Goal: Navigation & Orientation: Find specific page/section

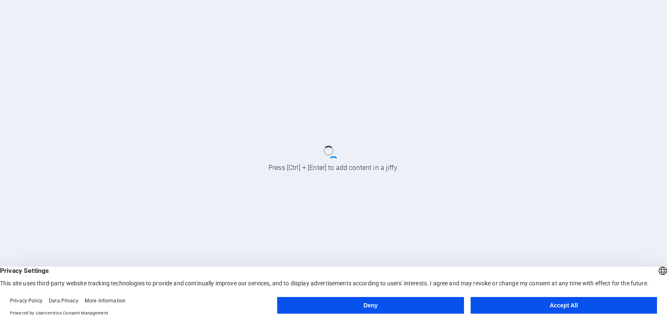
click at [352, 299] on button "Deny" at bounding box center [370, 305] width 186 height 17
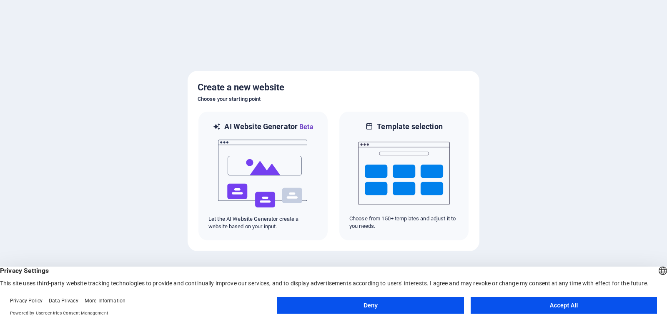
click at [410, 304] on button "Deny" at bounding box center [370, 305] width 186 height 17
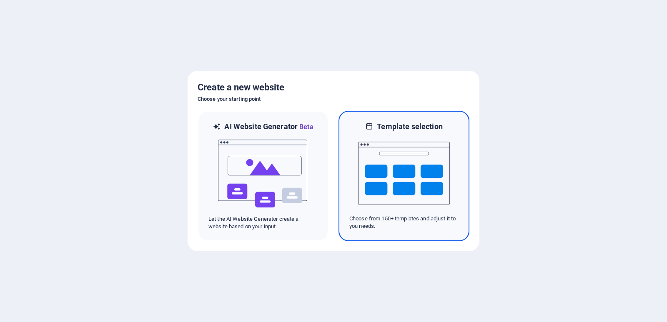
click at [404, 185] on img at bounding box center [404, 173] width 92 height 83
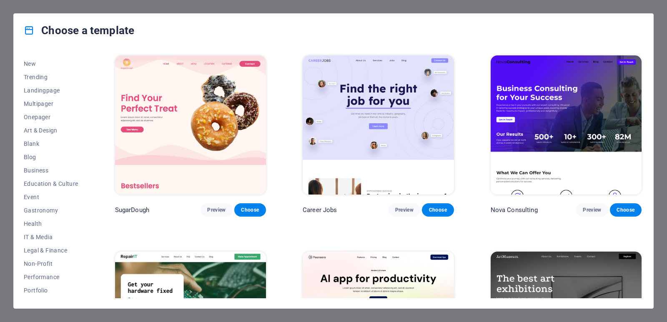
scroll to position [29, 0]
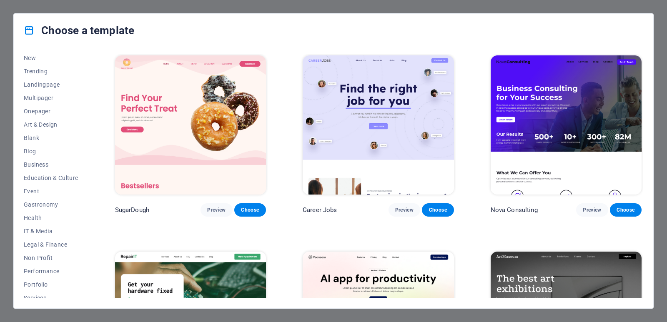
drag, startPoint x: 93, startPoint y: 178, endPoint x: 83, endPoint y: 191, distance: 16.6
click at [83, 191] on div "All Templates My Templates New Trending Landingpage Multipager Onepager Art & D…" at bounding box center [334, 177] width 640 height 261
drag, startPoint x: 88, startPoint y: 192, endPoint x: 90, endPoint y: 206, distance: 13.9
click at [90, 206] on div "All Templates My Templates New Trending Landingpage Multipager Onepager Art & D…" at bounding box center [334, 177] width 640 height 261
drag, startPoint x: 90, startPoint y: 206, endPoint x: 88, endPoint y: 224, distance: 18.4
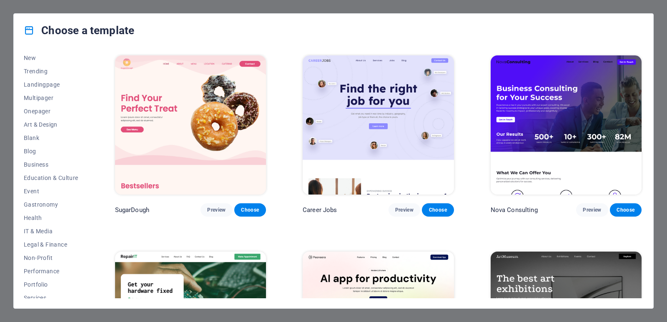
click at [88, 224] on div "All Templates My Templates New Trending Landingpage Multipager Onepager Art & D…" at bounding box center [334, 177] width 640 height 261
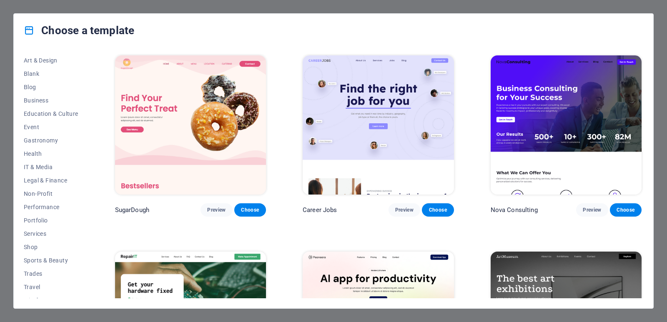
scroll to position [102, 0]
